Goal: Find specific page/section: Find specific page/section

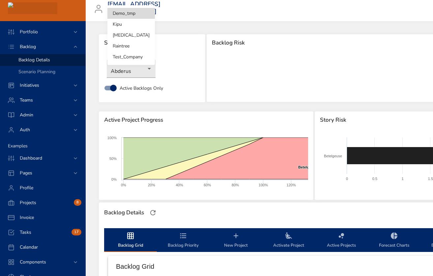
click at [129, 8] on body "Portfolio Backlog Backlog Details Scenario Planning Initiatives Teams Admin Aut…" at bounding box center [216, 138] width 433 height 276
click at [128, 57] on li "Test_Company" at bounding box center [130, 56] width 47 height 11
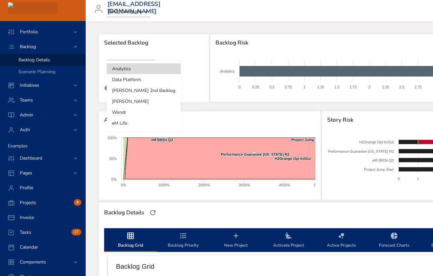
click at [148, 66] on body "Portfolio Backlog Backlog Details Scenario Planning Initiatives Teams Admin Aut…" at bounding box center [216, 138] width 433 height 276
click at [136, 81] on li "Data Platform" at bounding box center [144, 79] width 74 height 11
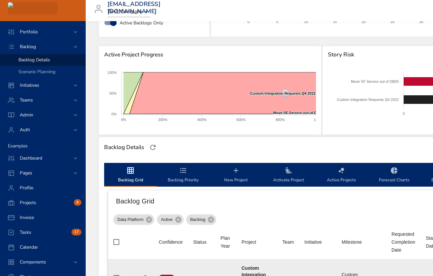
scroll to position [78, 0]
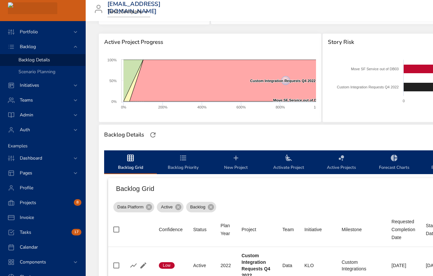
click at [184, 159] on icon "backlog-tab" at bounding box center [183, 157] width 6 height 5
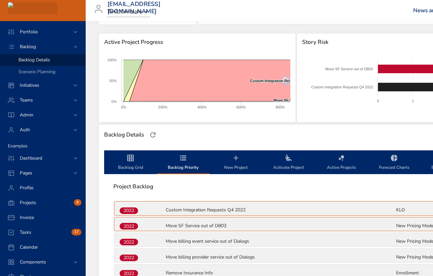
click at [134, 161] on icon "backlog-tab" at bounding box center [130, 158] width 8 height 8
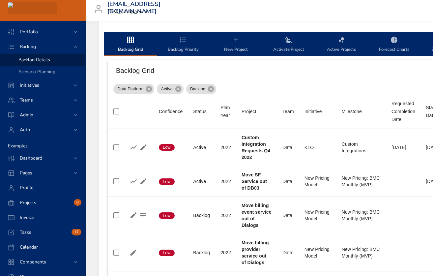
scroll to position [199, 0]
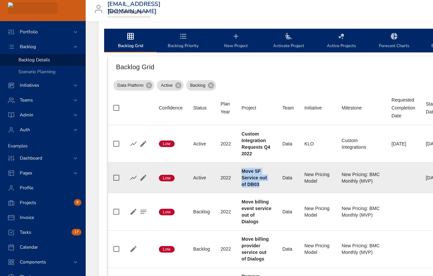
drag, startPoint x: 260, startPoint y: 183, endPoint x: 240, endPoint y: 170, distance: 23.6
click at [240, 170] on td "Project Move SF Service out of DB03" at bounding box center [256, 177] width 41 height 31
copy b "Move SF Service out of DB03"
